Goal: Transaction & Acquisition: Purchase product/service

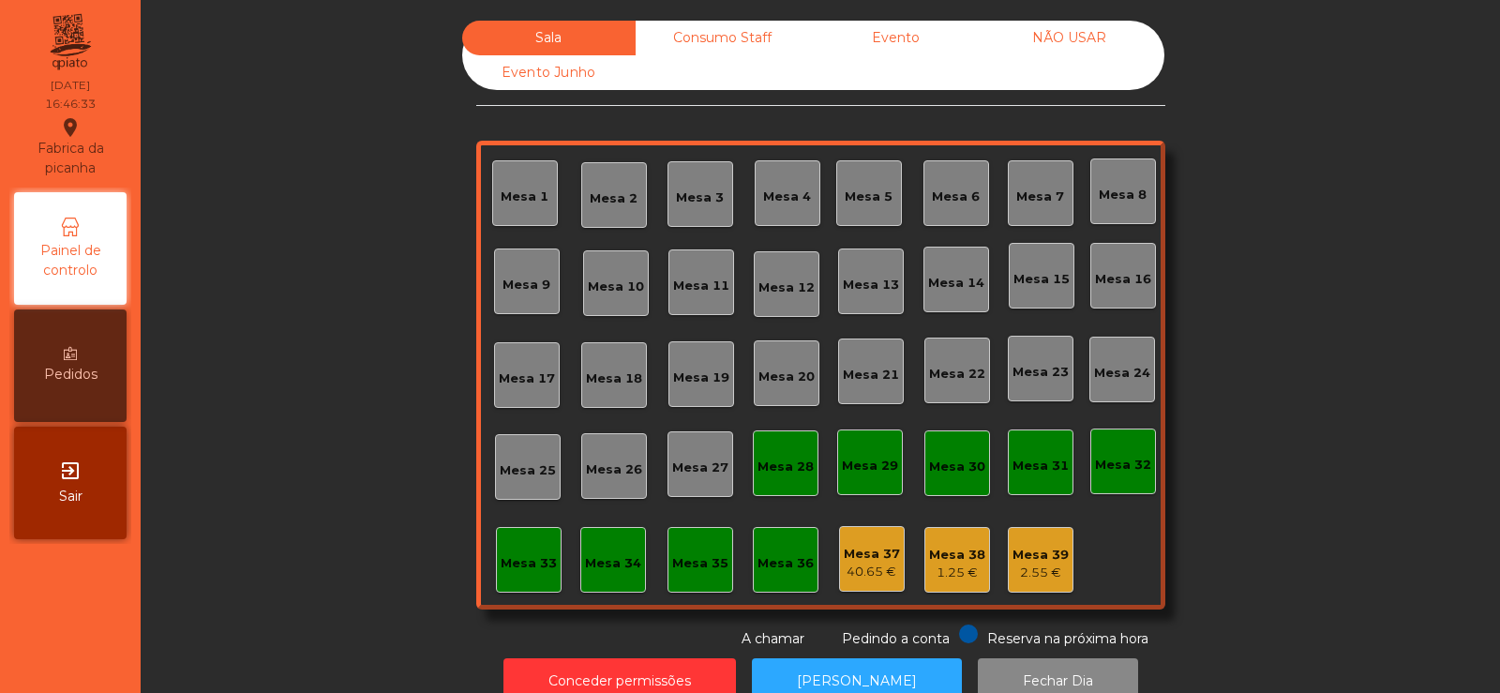
click at [1031, 572] on div "2.55 €" at bounding box center [1041, 573] width 56 height 19
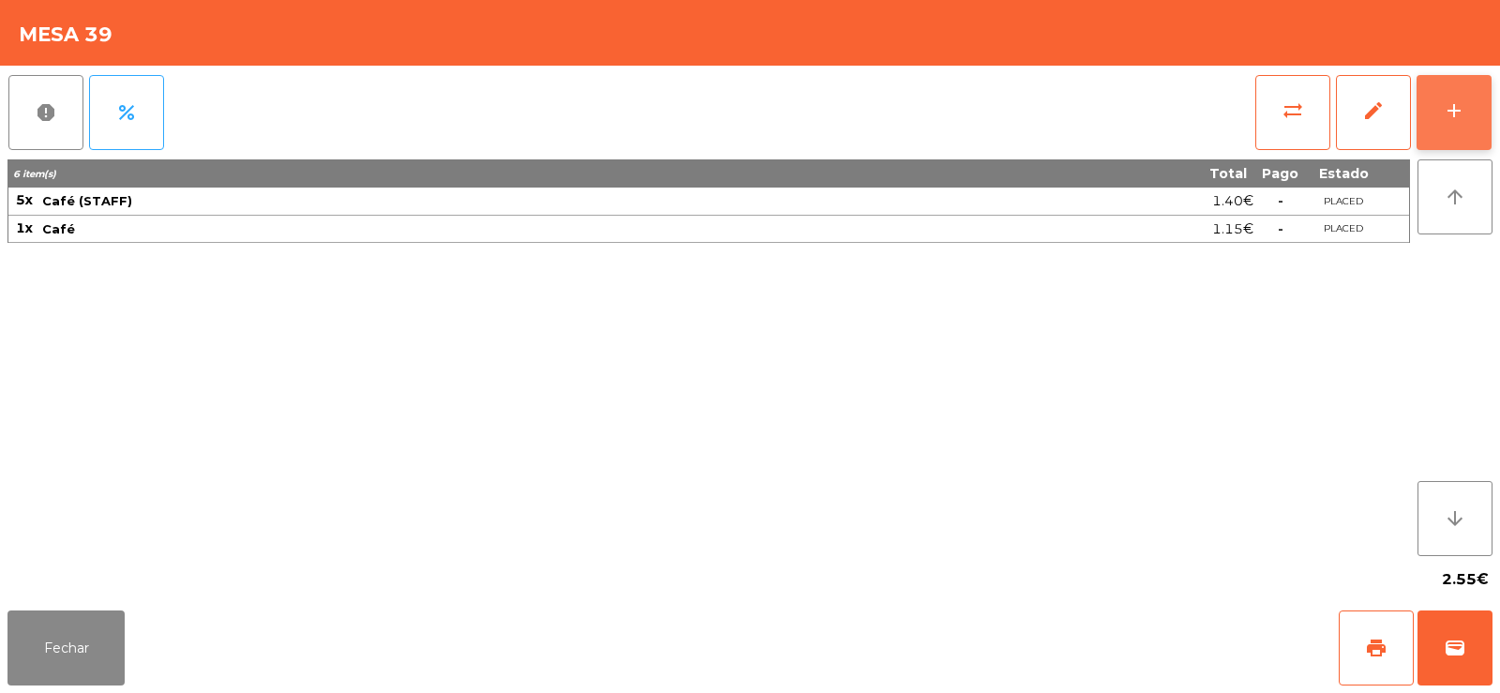
click at [1444, 103] on div "add" at bounding box center [1454, 110] width 23 height 23
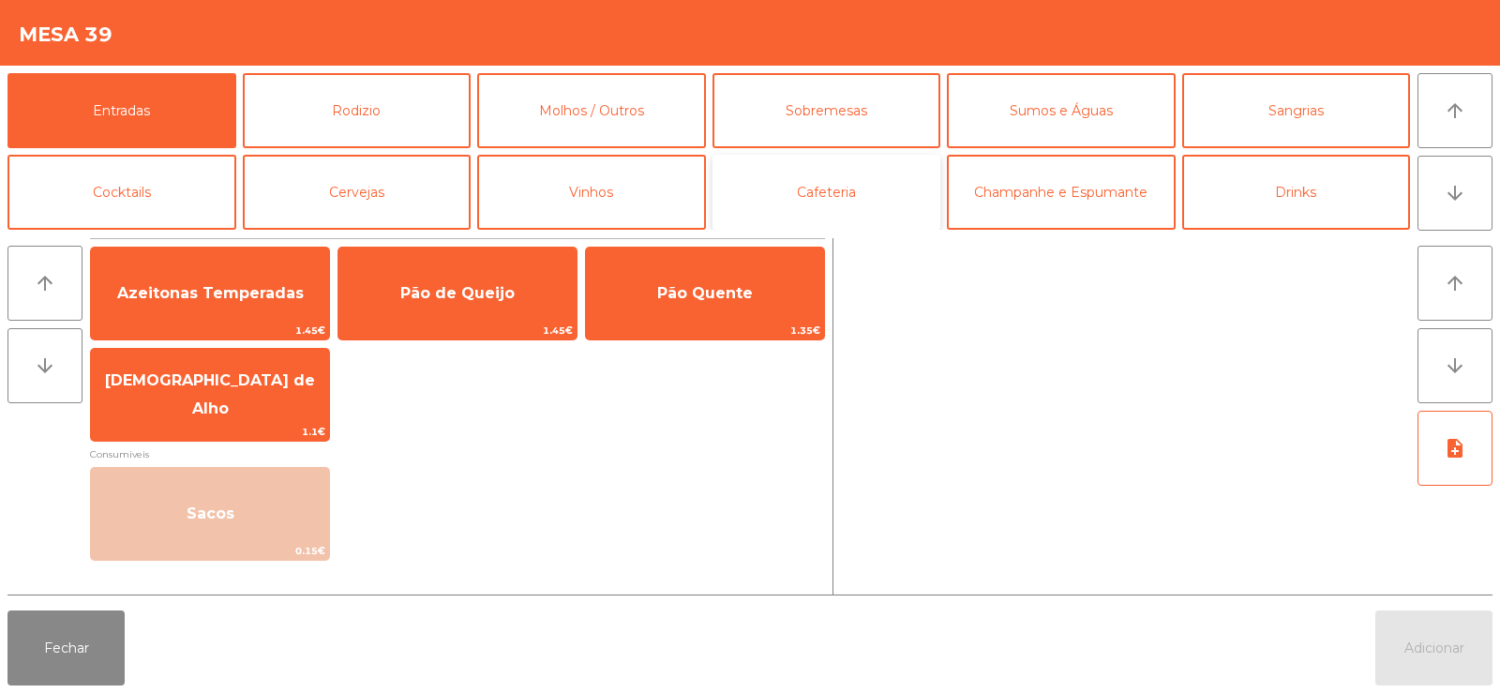
click at [797, 187] on button "Cafeteria" at bounding box center [827, 192] width 229 height 75
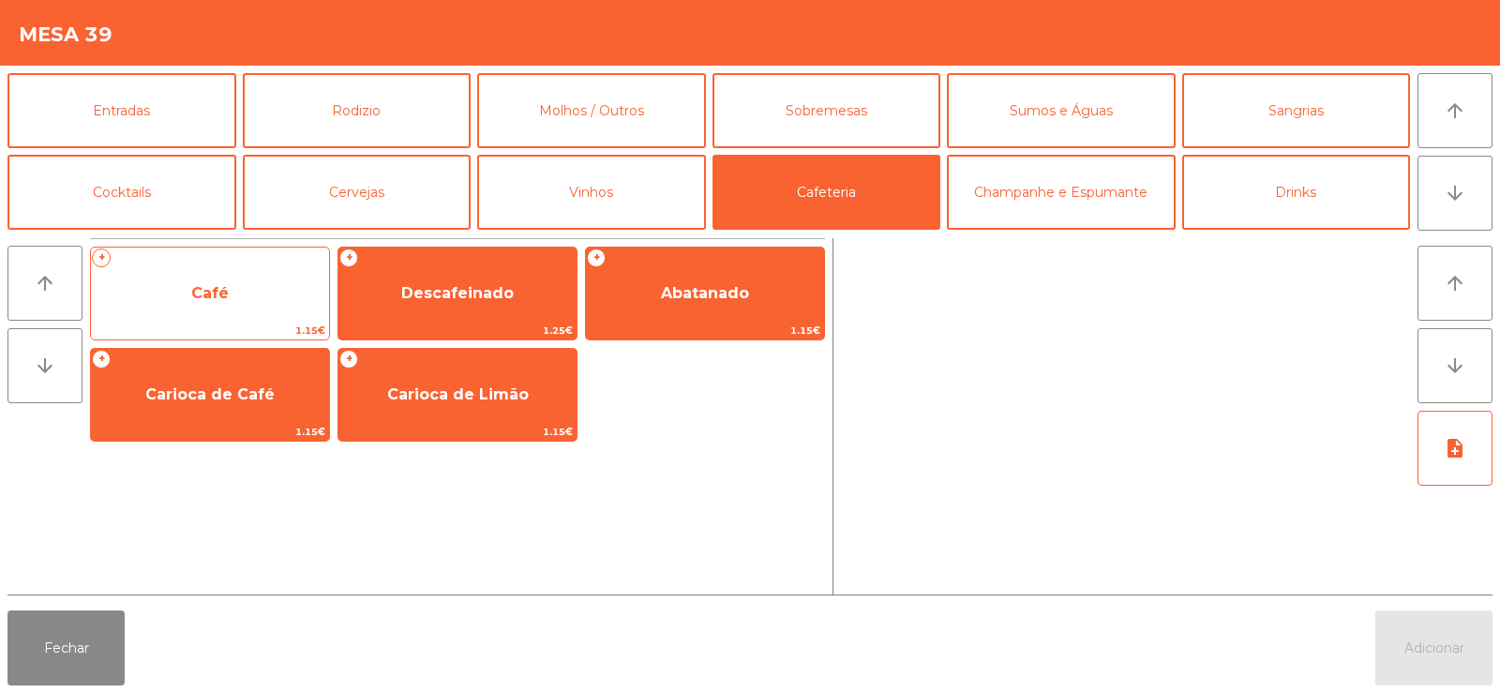
click at [222, 321] on div "+ Café 1.15€" at bounding box center [210, 294] width 240 height 94
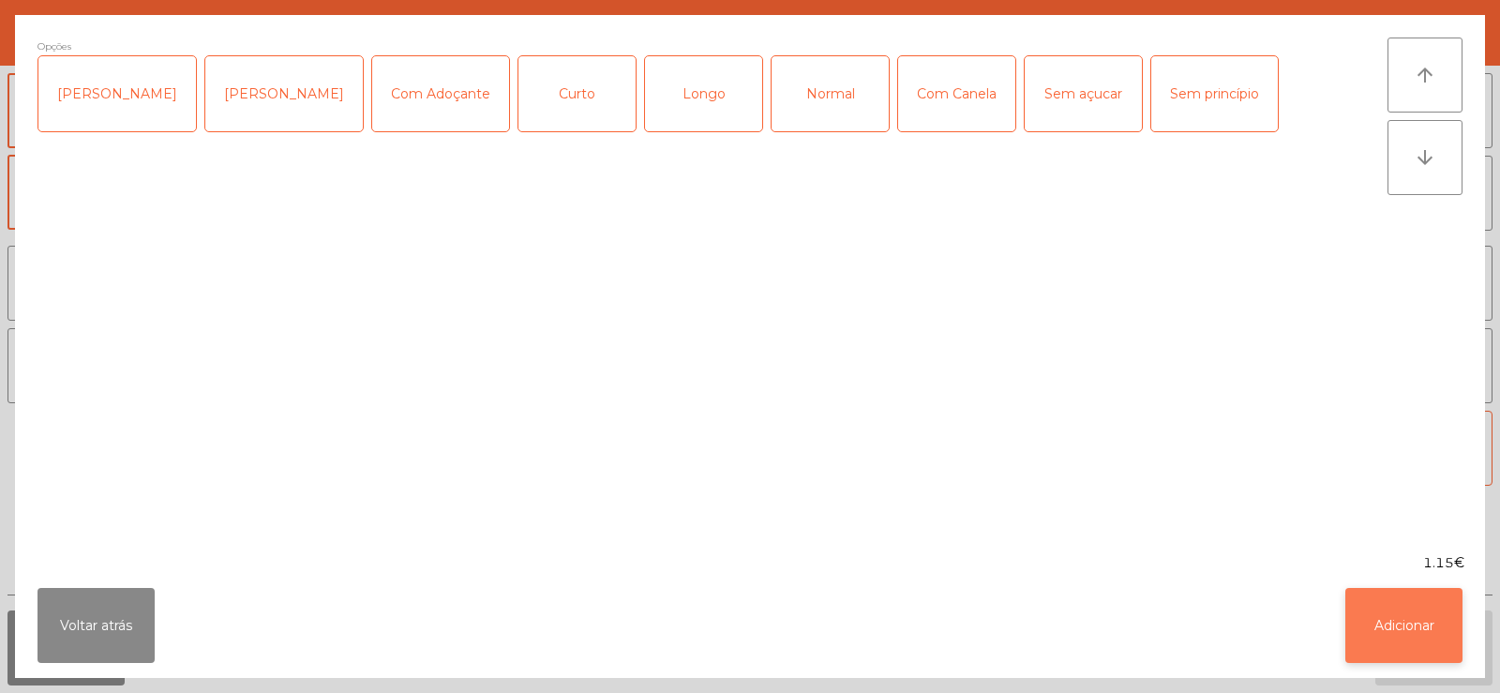
click at [1402, 606] on button "Adicionar" at bounding box center [1404, 625] width 117 height 75
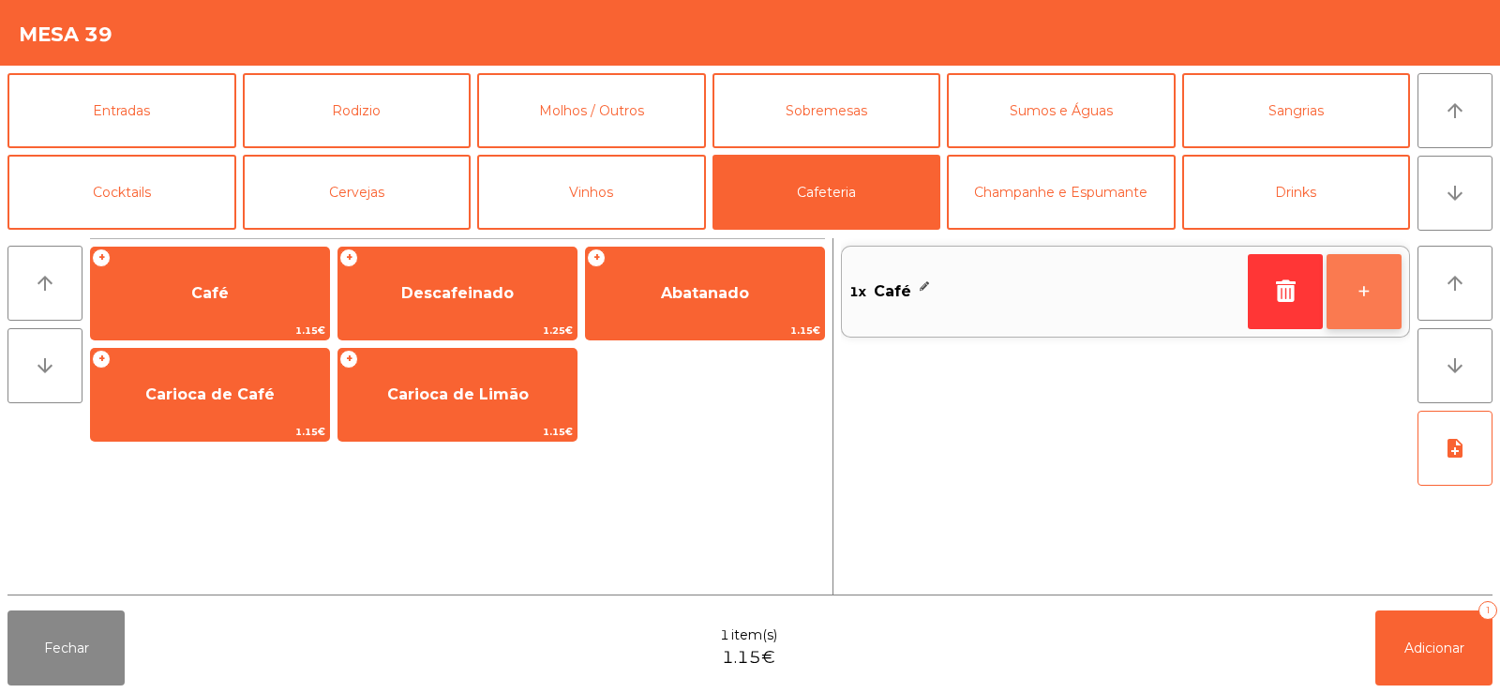
click at [1360, 296] on button "+" at bounding box center [1364, 291] width 75 height 75
click at [1354, 299] on button "+" at bounding box center [1364, 291] width 75 height 75
click at [1359, 294] on button "+" at bounding box center [1364, 291] width 75 height 75
click at [1360, 304] on button "+" at bounding box center [1364, 291] width 75 height 75
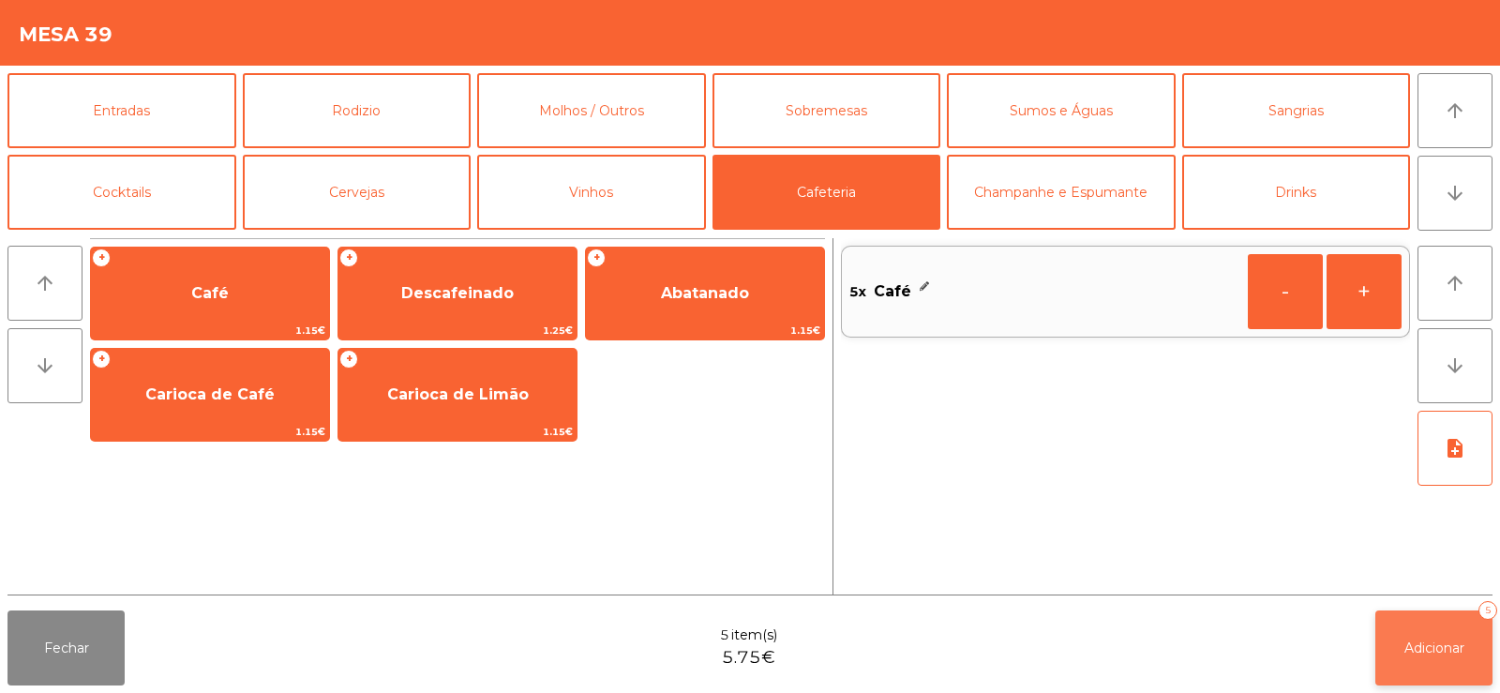
click at [1420, 644] on span "Adicionar" at bounding box center [1435, 648] width 60 height 17
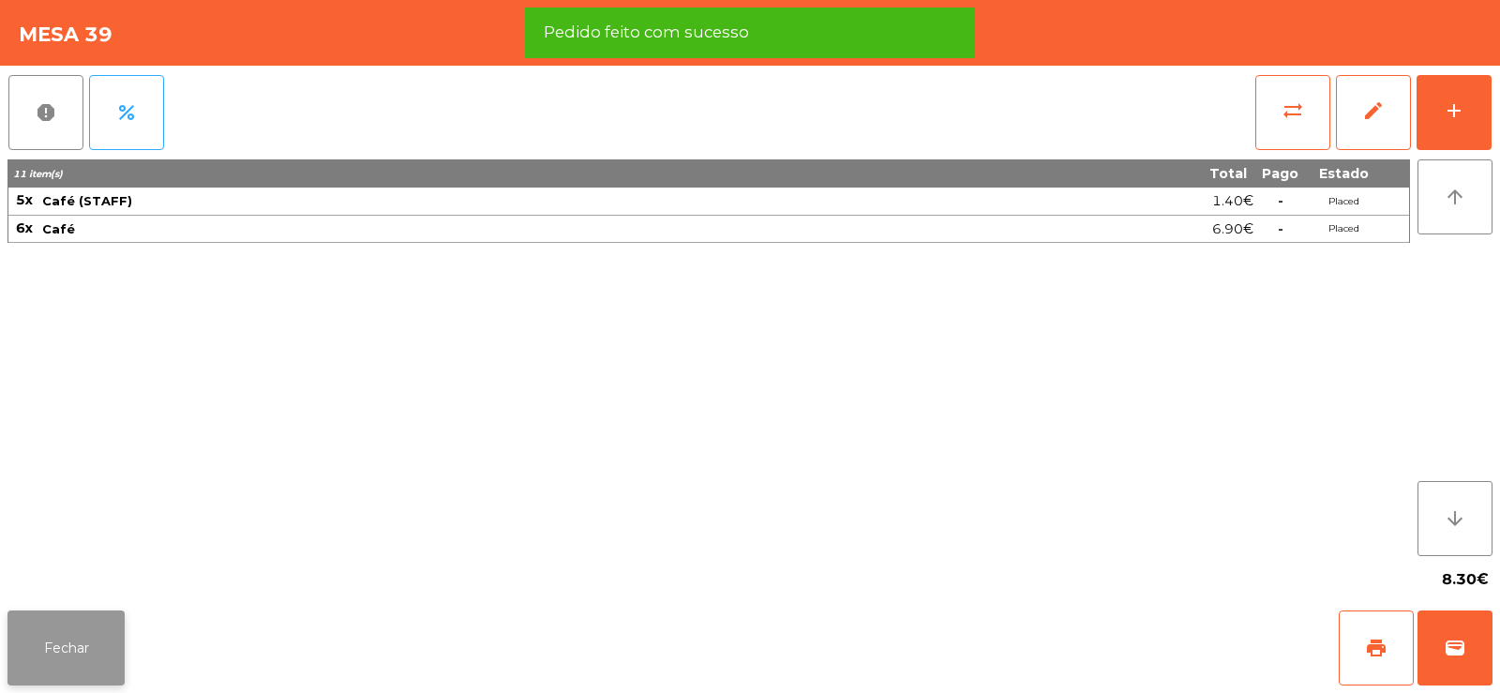
click at [65, 641] on button "Fechar" at bounding box center [66, 647] width 117 height 75
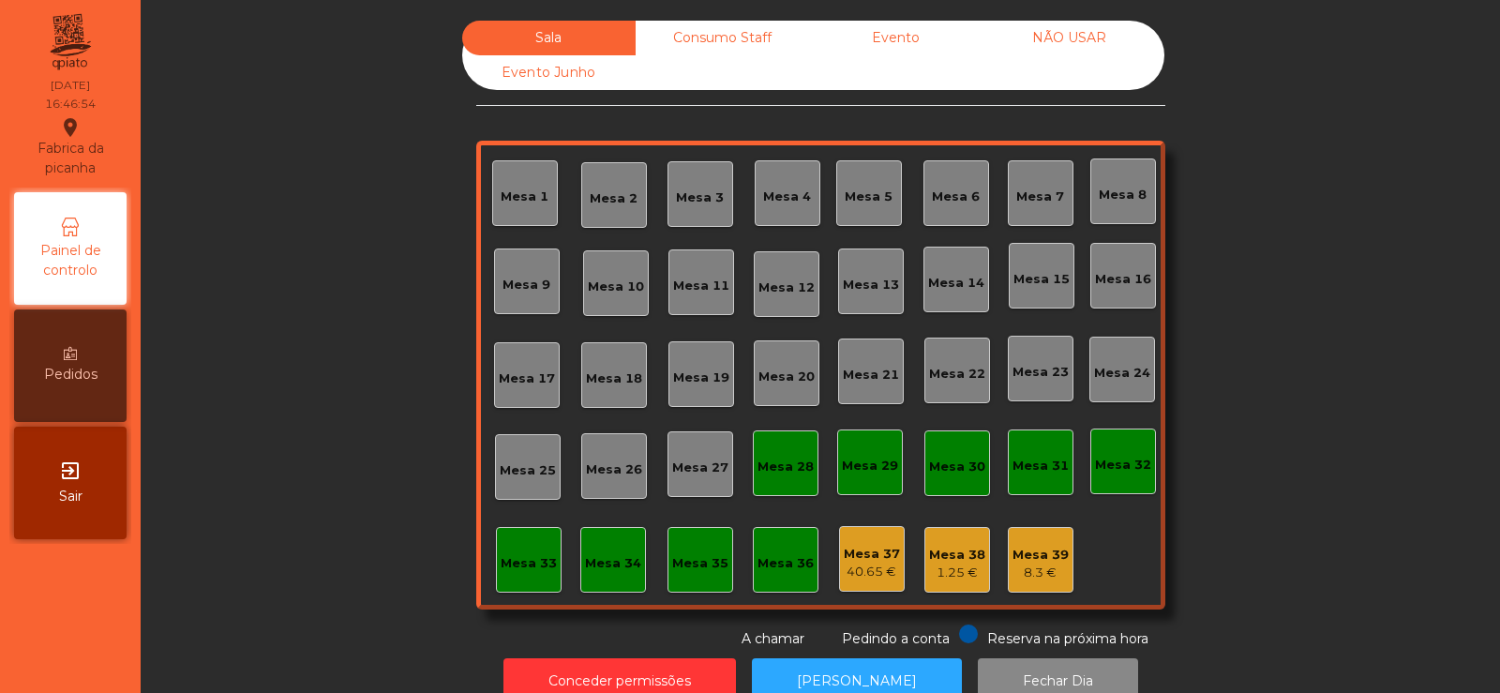
scroll to position [46, 0]
